Goal: Transaction & Acquisition: Purchase product/service

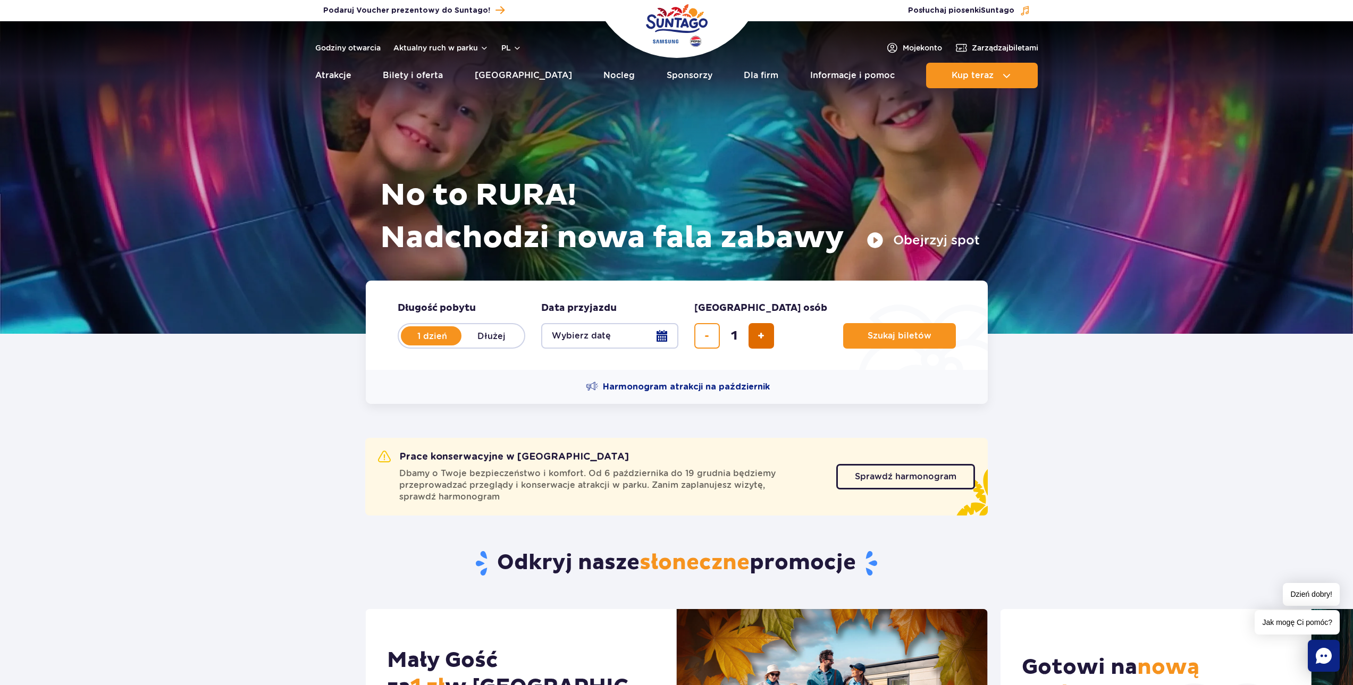
click at [761, 336] on span "dodaj bilet" at bounding box center [760, 336] width 7 height 0
type input "4"
click at [623, 339] on button "Wybierz datę" at bounding box center [609, 336] width 137 height 26
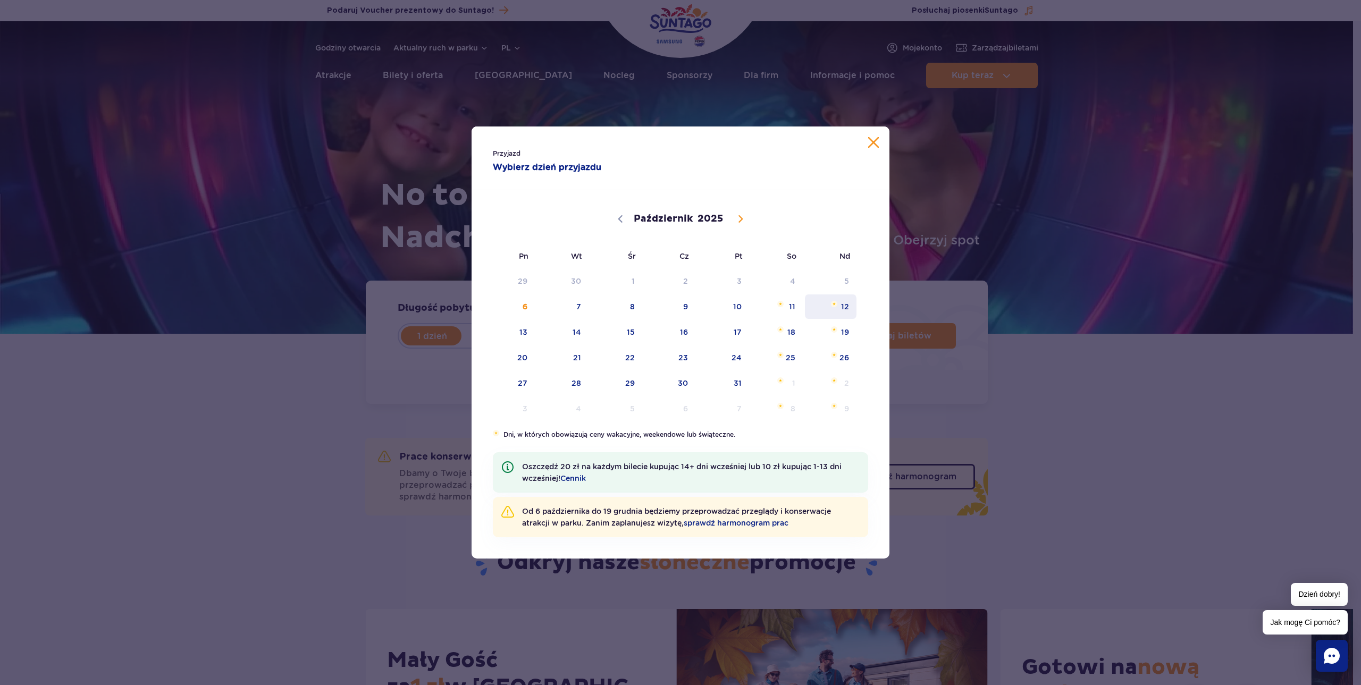
click at [829, 311] on span "12" at bounding box center [831, 306] width 54 height 24
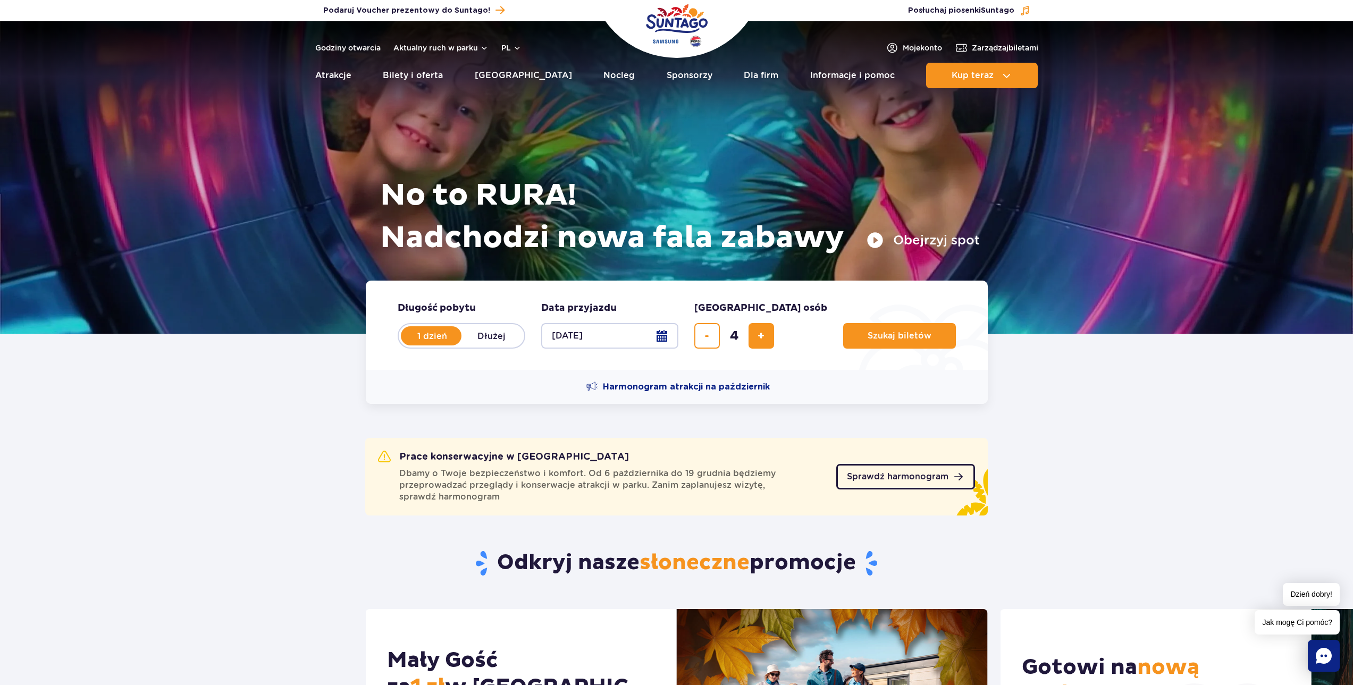
click at [873, 477] on span "Sprawdź harmonogram" at bounding box center [898, 476] width 102 height 9
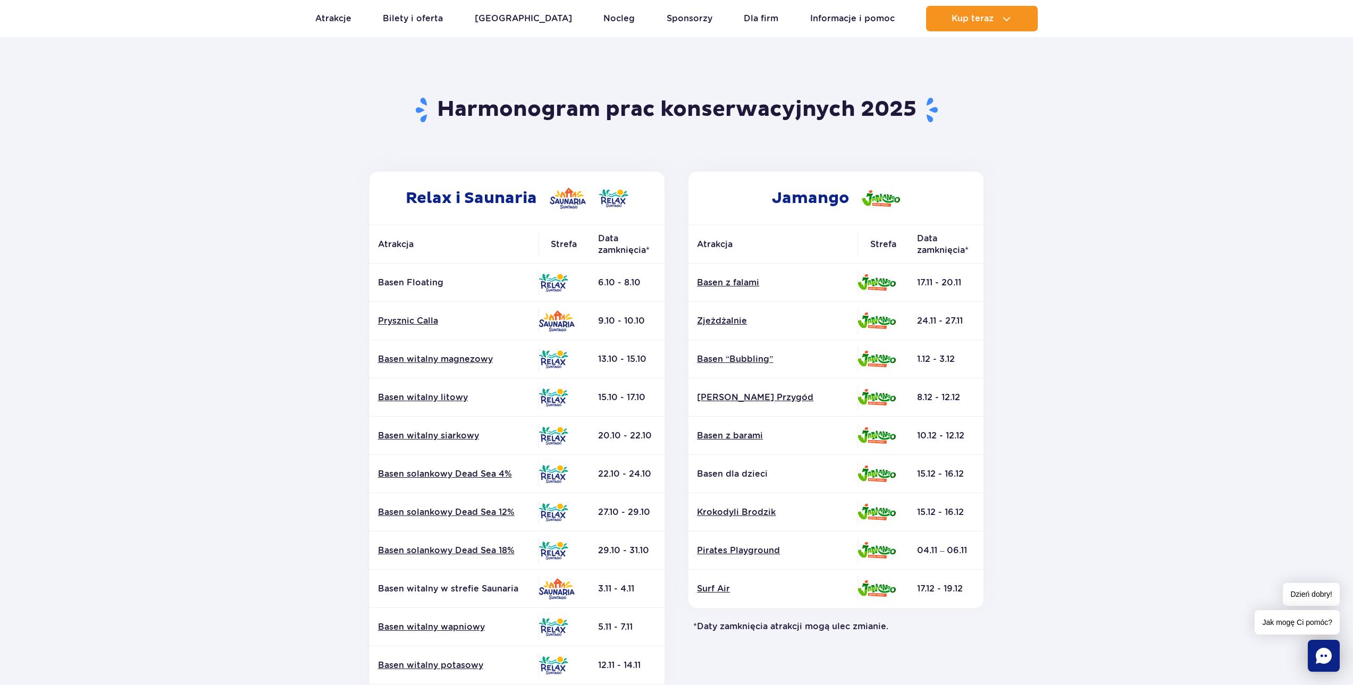
scroll to position [53, 0]
click at [1049, 387] on section "Powrót do strony głównej Harmonogram prac konserwacyjnych 2025 Relax i Saunaria…" at bounding box center [676, 443] width 1353 height 762
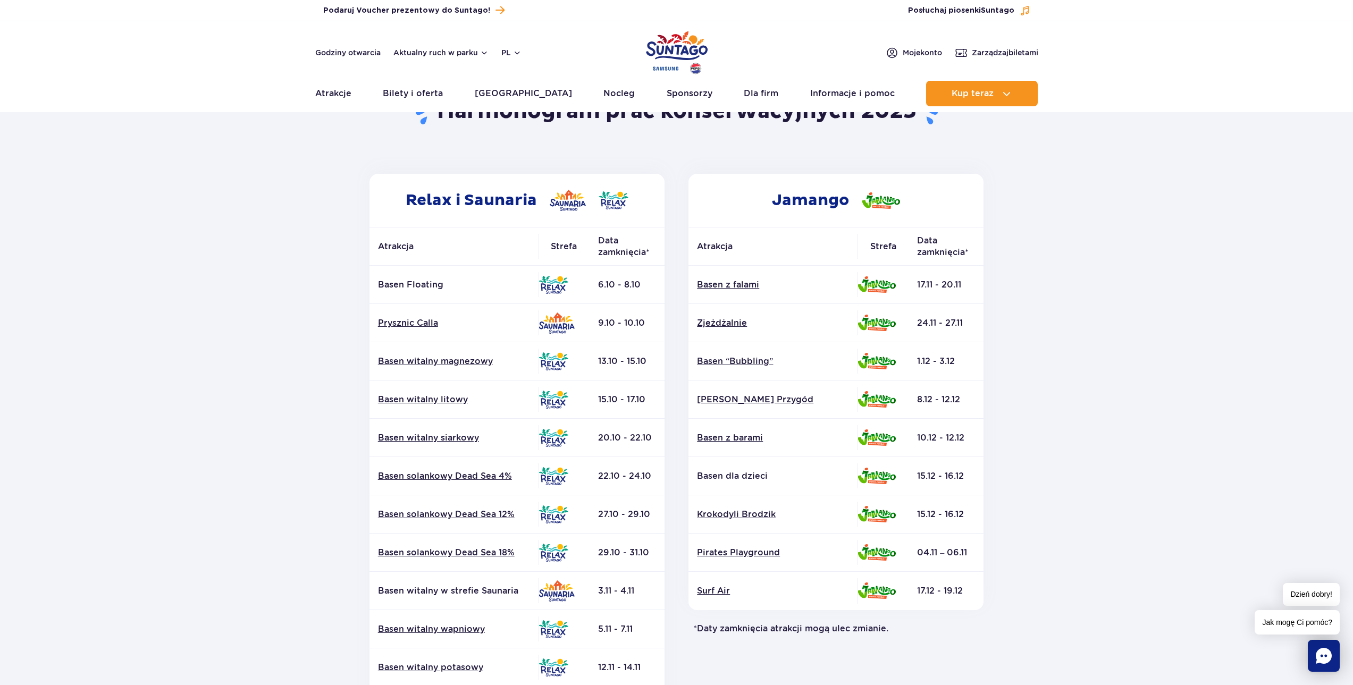
scroll to position [0, 0]
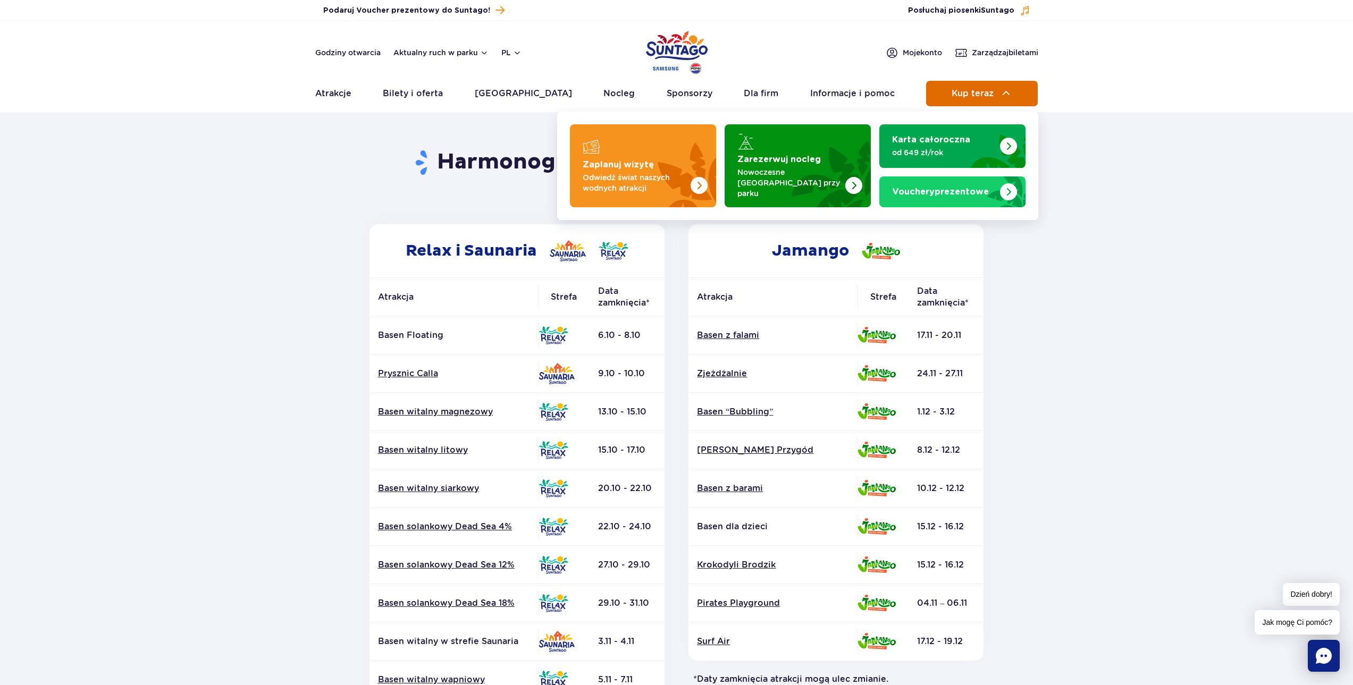
click at [959, 103] on button "Kup teraz" at bounding box center [982, 94] width 112 height 26
click at [985, 94] on span "Kup teraz" at bounding box center [972, 94] width 42 height 10
click at [986, 95] on span "Kup teraz" at bounding box center [972, 94] width 42 height 10
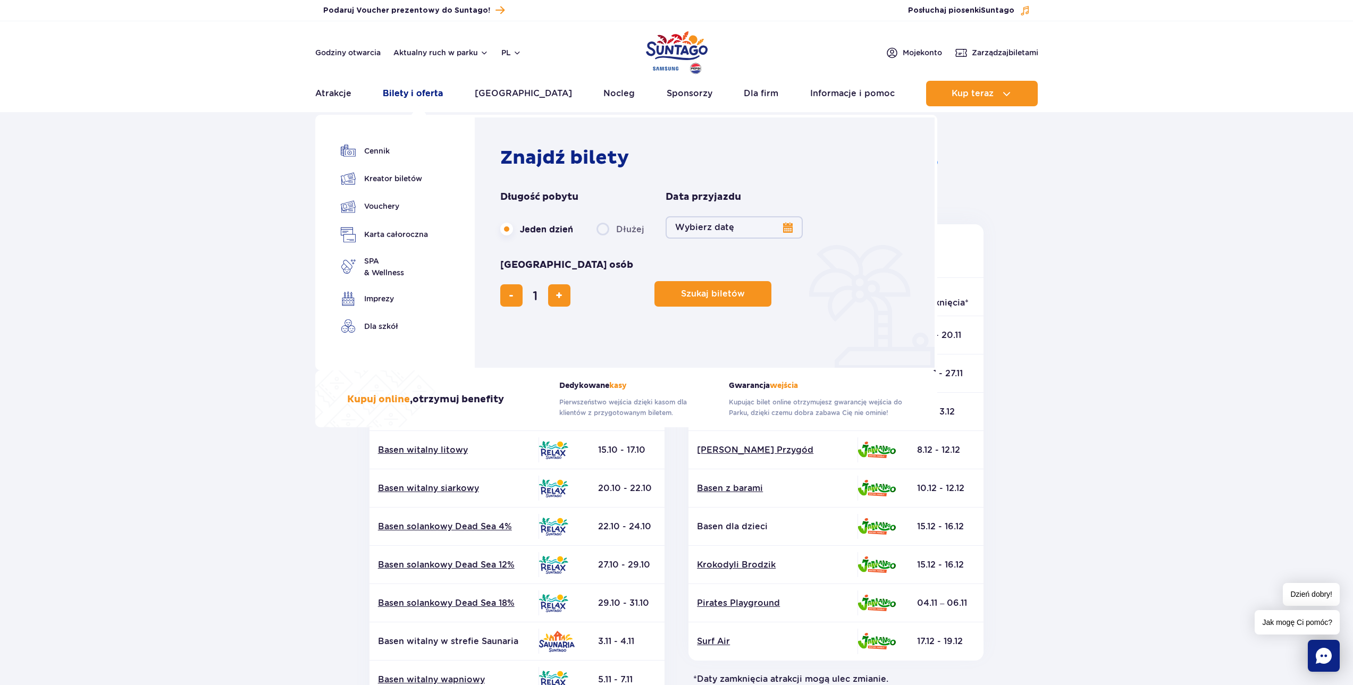
click at [427, 96] on link "Bilety i oferta" at bounding box center [413, 94] width 60 height 26
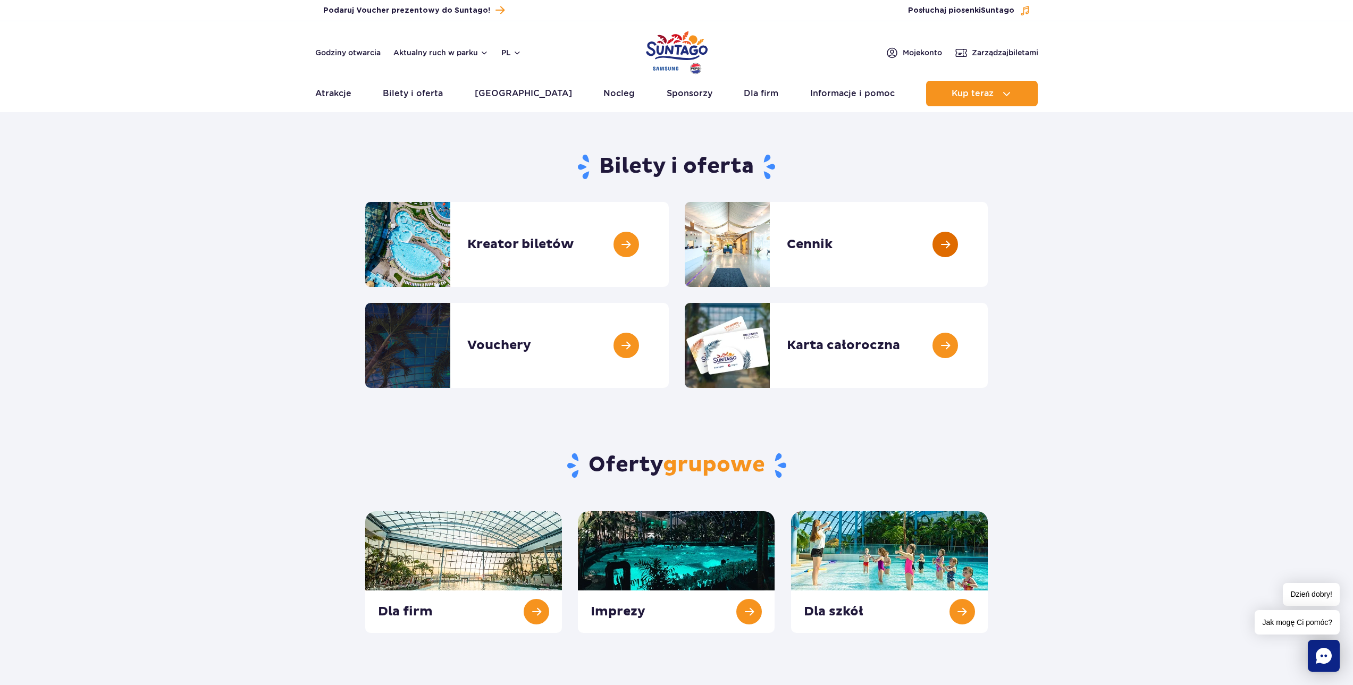
click at [987, 242] on link at bounding box center [987, 244] width 0 height 85
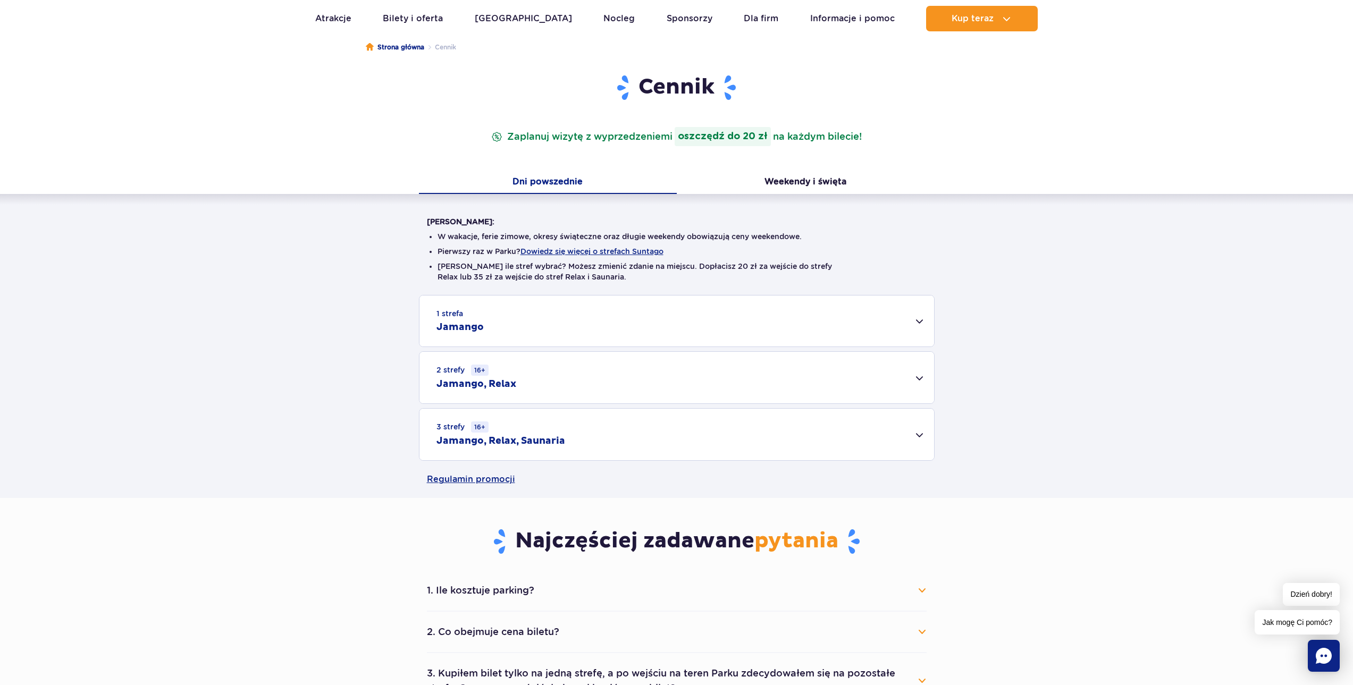
scroll to position [106, 0]
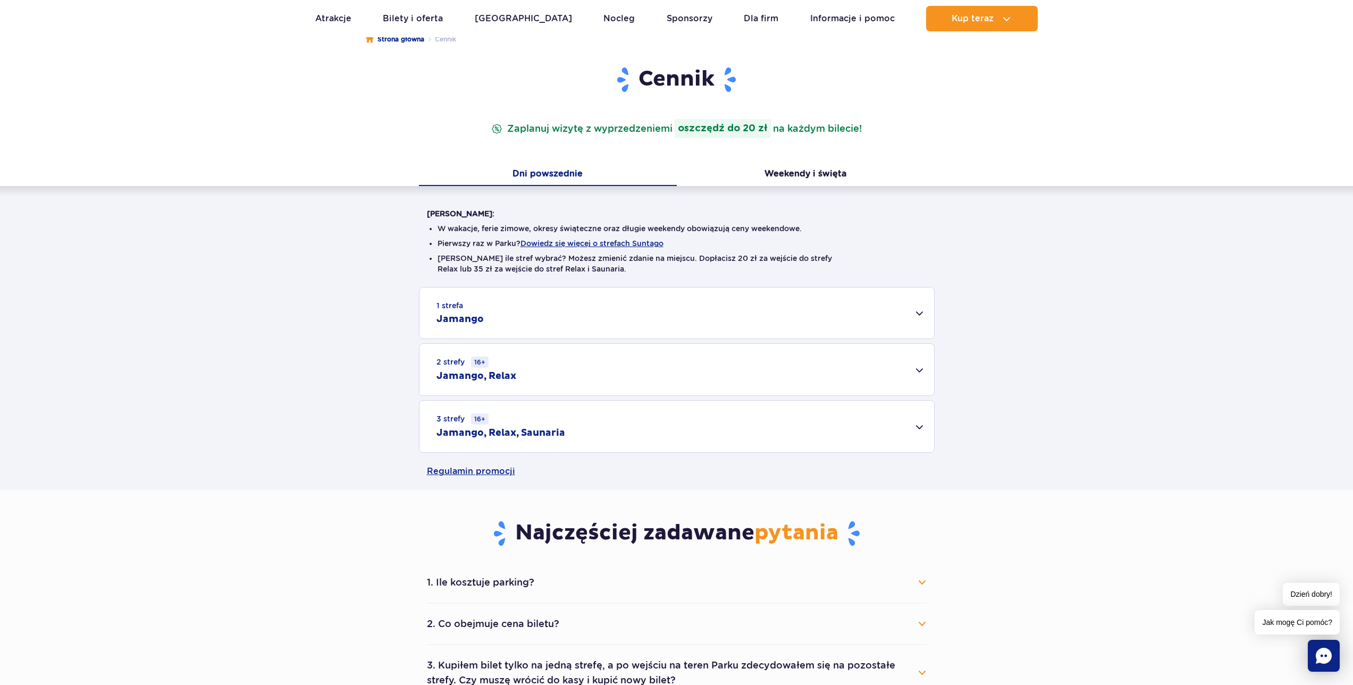
click at [679, 317] on div "1 strefa Jamango" at bounding box center [676, 313] width 514 height 51
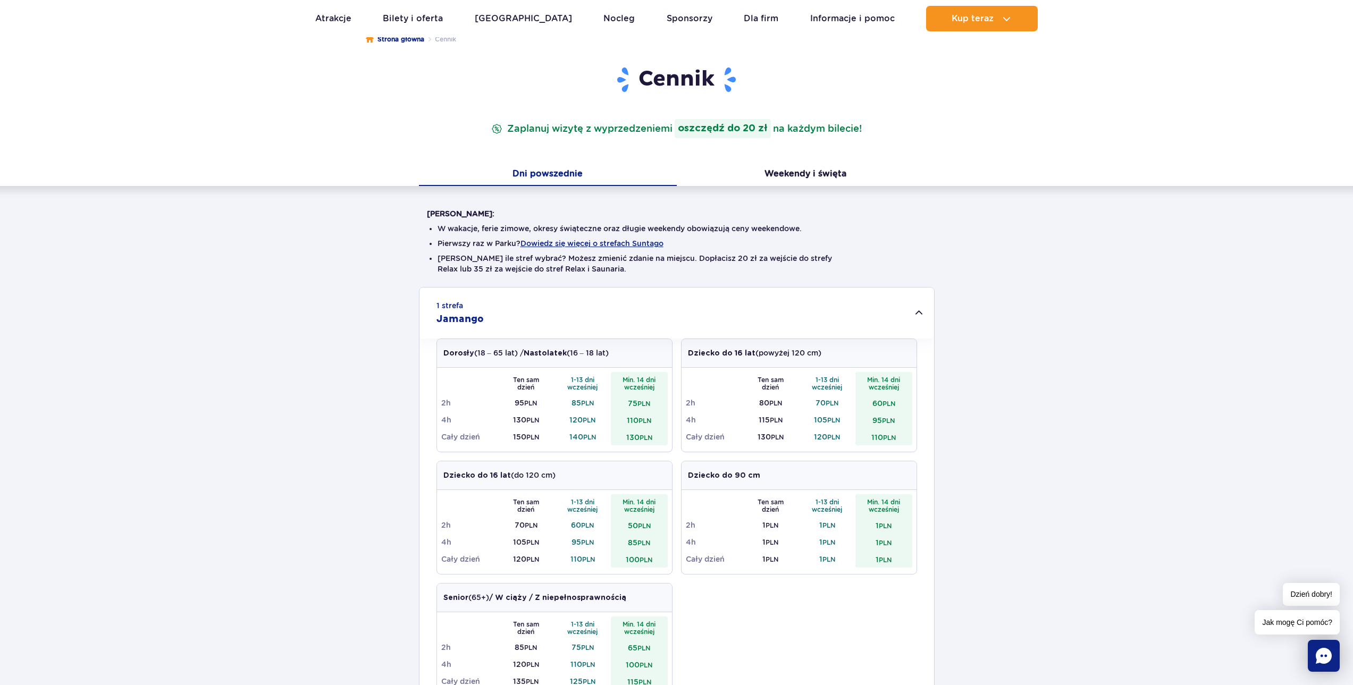
click at [372, 257] on div "Warto wiedzieć: W wakacje, ferie zimowe, okresy świąteczne oraz długie weekendy…" at bounding box center [676, 513] width 1353 height 654
click at [321, 182] on div "Dni powszednie Weekendy i święta" at bounding box center [676, 175] width 1353 height 22
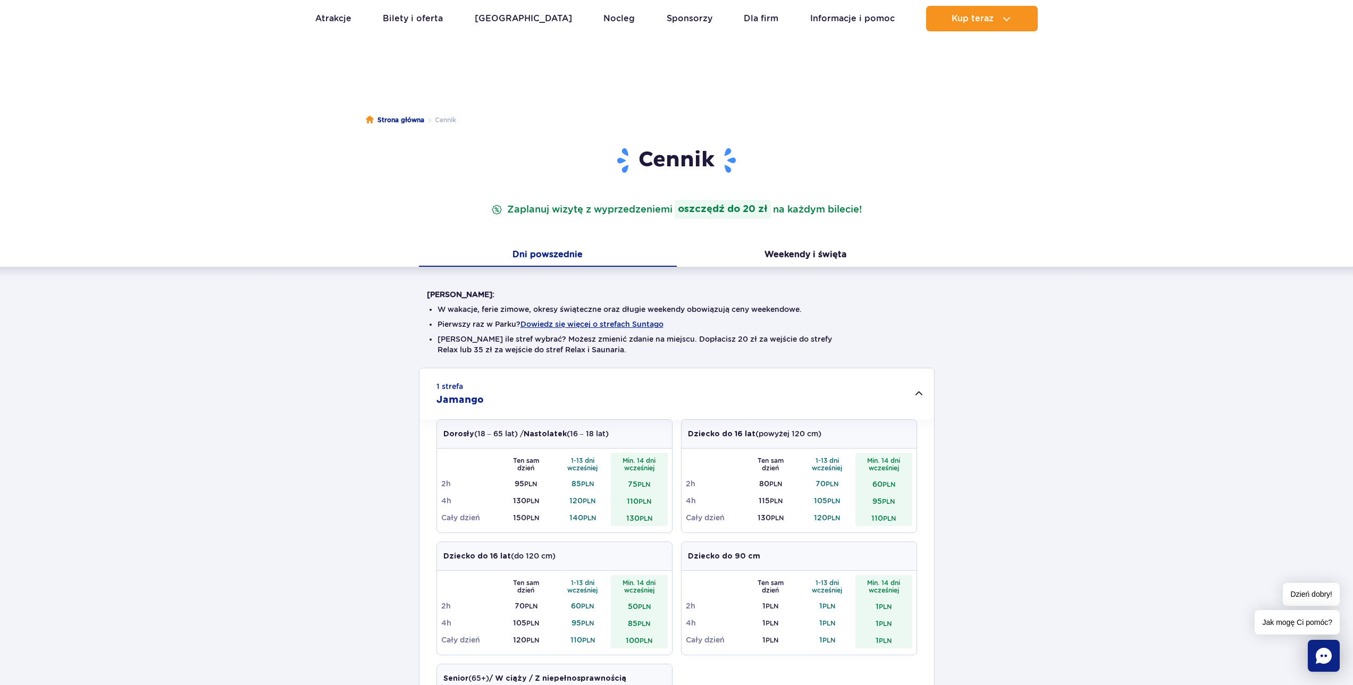
scroll to position [0, 0]
